Goal: Information Seeking & Learning: Learn about a topic

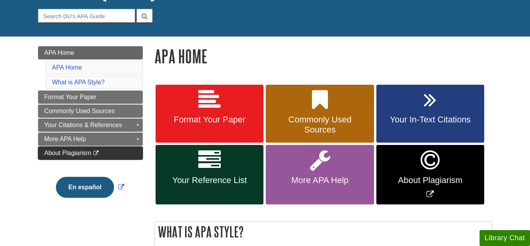
scroll to position [71, 0]
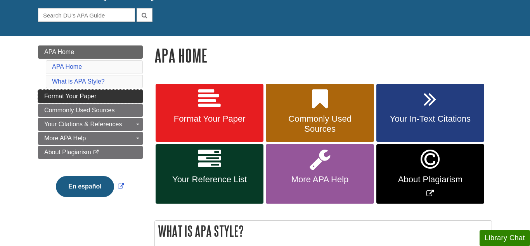
click at [110, 101] on link "Format Your Paper" at bounding box center [90, 96] width 105 height 13
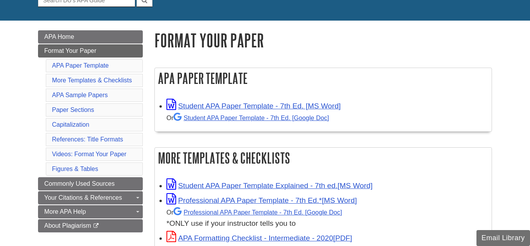
scroll to position [87, 0]
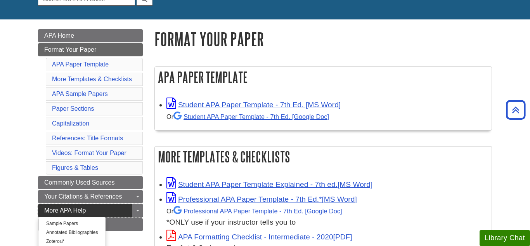
click at [121, 210] on link "More APA Help" at bounding box center [90, 210] width 105 height 13
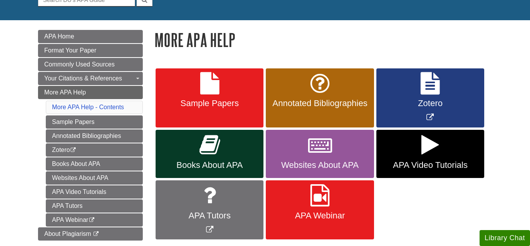
scroll to position [87, 0]
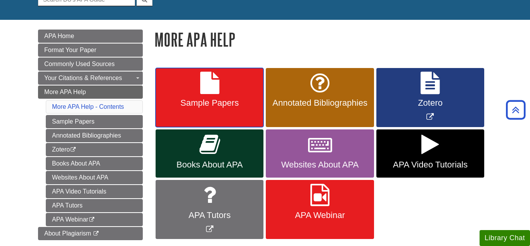
click at [205, 108] on span "Sample Papers" at bounding box center [209, 103] width 96 height 10
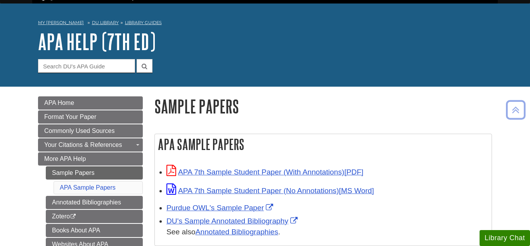
scroll to position [12, 0]
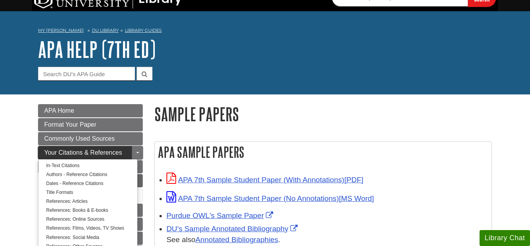
click at [99, 152] on span "Your Citations & References" at bounding box center [83, 152] width 78 height 7
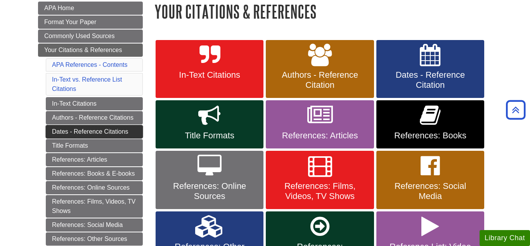
scroll to position [121, 0]
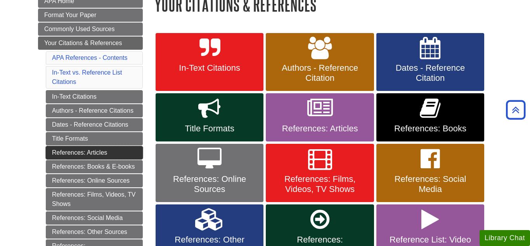
click at [128, 150] on link "References: Articles" at bounding box center [94, 152] width 97 height 13
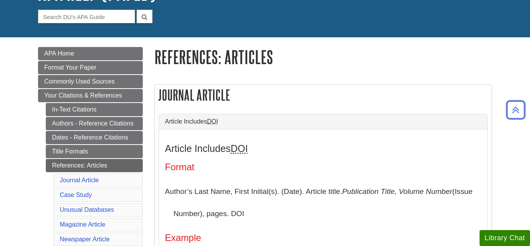
scroll to position [64, 0]
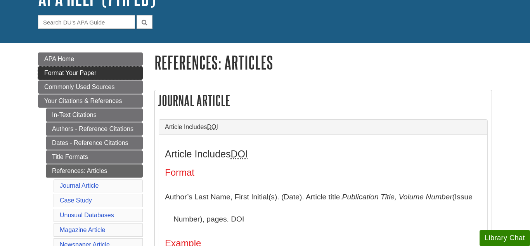
click at [100, 76] on link "Format Your Paper" at bounding box center [90, 72] width 105 height 13
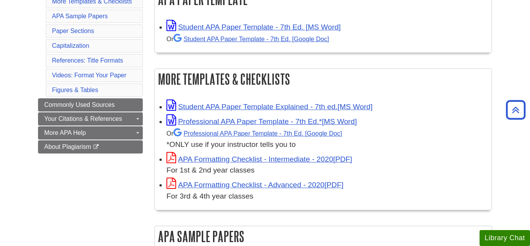
scroll to position [165, 0]
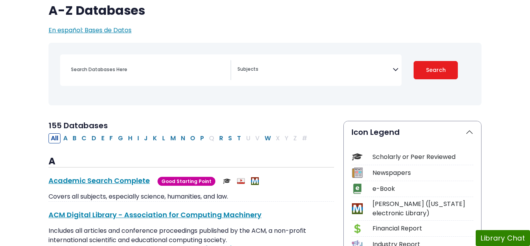
scroll to position [66, 0]
click at [126, 140] on button "H" at bounding box center [130, 138] width 9 height 10
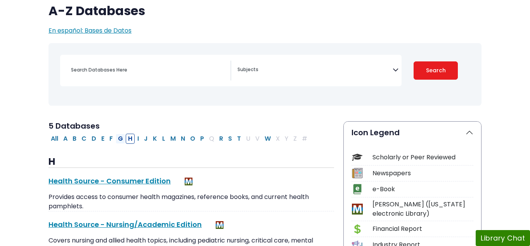
click at [121, 140] on button "G" at bounding box center [121, 138] width 10 height 10
select select "Database Subject Filter"
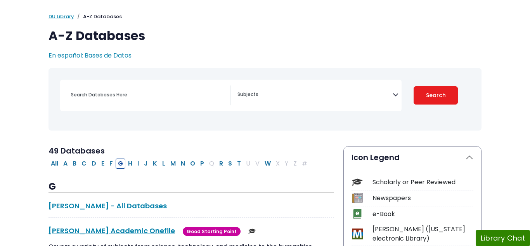
scroll to position [68, 0]
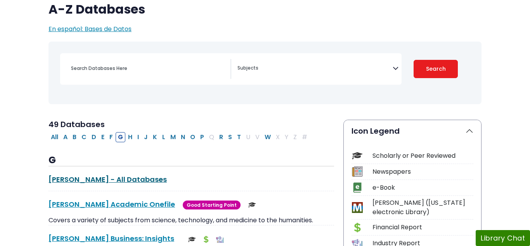
click at [72, 182] on link "Gale - All Databases This link opens in a new window" at bounding box center [108, 179] width 118 height 10
